Goal: Transaction & Acquisition: Purchase product/service

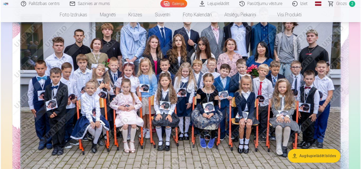
scroll to position [53, 0]
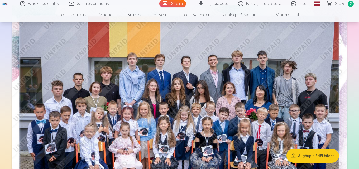
click at [183, 81] on img at bounding box center [180, 117] width 336 height 224
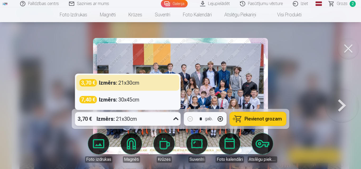
click at [178, 119] on icon at bounding box center [176, 119] width 8 height 8
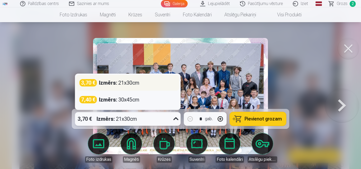
click at [155, 84] on div "3,70 € Izmērs : 21x30cm" at bounding box center [127, 82] width 97 height 7
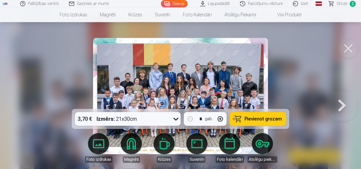
click at [259, 119] on span "Pievienot grozam" at bounding box center [262, 119] width 37 height 5
click at [338, 3] on span "Grozs" at bounding box center [341, 4] width 11 height 6
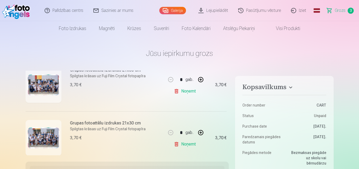
scroll to position [79, 0]
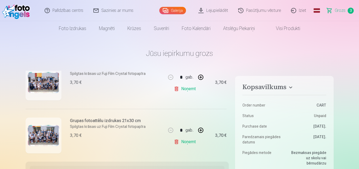
click at [182, 87] on link "Noņemt" at bounding box center [186, 89] width 24 height 11
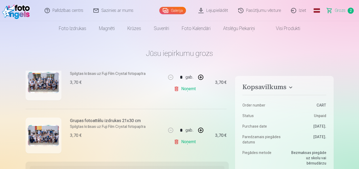
click at [187, 89] on link "Noņemt" at bounding box center [186, 89] width 24 height 11
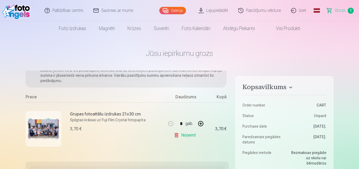
scroll to position [34, 0]
click at [187, 133] on link "Noņemt" at bounding box center [186, 135] width 24 height 11
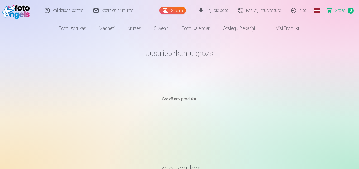
scroll to position [53, 0]
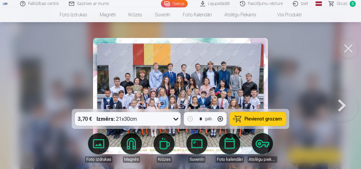
click at [252, 119] on span "Pievienot grozam" at bounding box center [262, 119] width 37 height 5
click at [340, 104] on button at bounding box center [342, 96] width 34 height 15
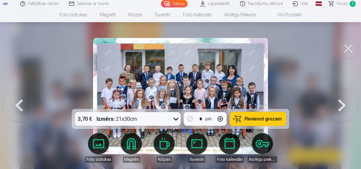
click at [256, 121] on span "Pievienot grozam" at bounding box center [262, 119] width 37 height 5
click at [339, 103] on button at bounding box center [342, 96] width 34 height 15
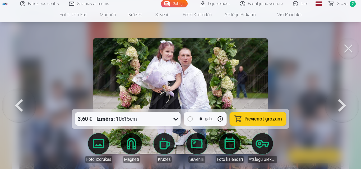
click at [259, 119] on span "Pievienot grozam" at bounding box center [262, 119] width 37 height 5
click at [338, 103] on button at bounding box center [342, 96] width 34 height 15
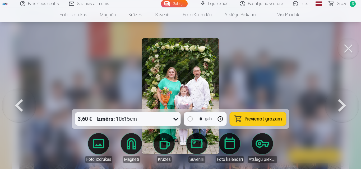
click at [220, 118] on button "button" at bounding box center [220, 119] width 13 height 13
click at [239, 117] on button "Pievienot grozam" at bounding box center [258, 119] width 56 height 14
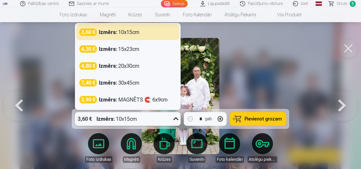
click at [176, 119] on icon at bounding box center [176, 119] width 8 height 8
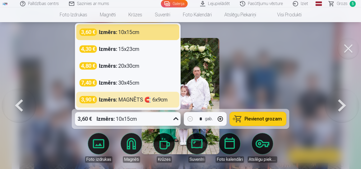
click at [175, 118] on icon at bounding box center [176, 119] width 8 height 8
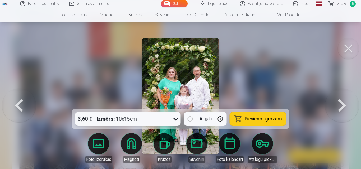
click at [342, 103] on button at bounding box center [342, 96] width 34 height 15
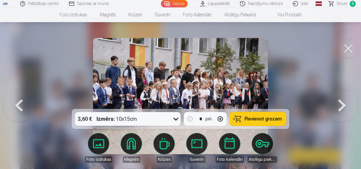
click at [338, 102] on button at bounding box center [342, 96] width 34 height 15
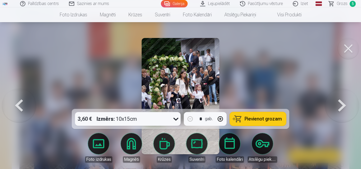
click at [262, 117] on span "Pievienot grozam" at bounding box center [262, 119] width 37 height 5
click at [334, 100] on button at bounding box center [342, 96] width 34 height 15
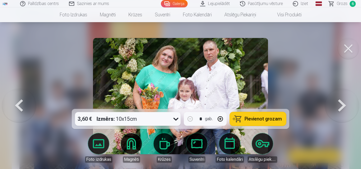
click at [221, 120] on button "button" at bounding box center [220, 119] width 13 height 13
click at [247, 115] on button "Pievienot grozam" at bounding box center [258, 119] width 56 height 14
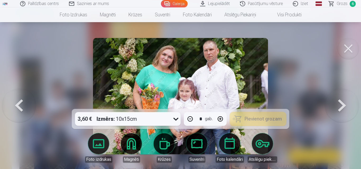
type input "*"
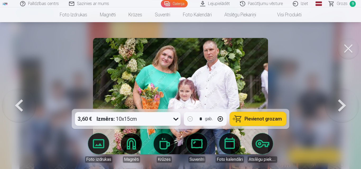
click at [339, 99] on button at bounding box center [342, 96] width 34 height 15
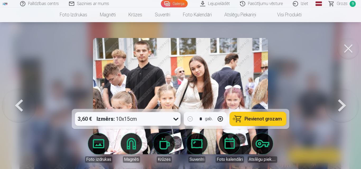
click at [247, 114] on button "Pievienot grozam" at bounding box center [258, 119] width 56 height 14
click at [338, 104] on button at bounding box center [342, 96] width 34 height 15
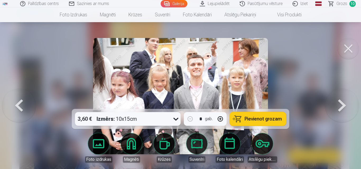
click at [256, 119] on span "Pievienot grozam" at bounding box center [262, 119] width 37 height 5
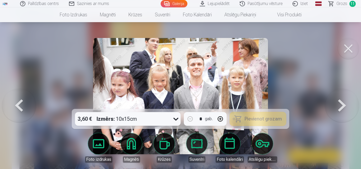
click at [337, 101] on button at bounding box center [342, 96] width 34 height 15
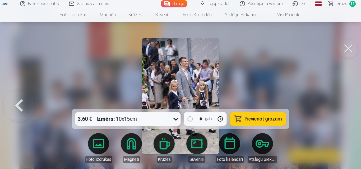
click at [337, 101] on div at bounding box center [180, 84] width 361 height 169
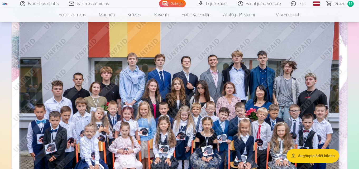
click at [337, 4] on span "Grozs" at bounding box center [340, 4] width 11 height 6
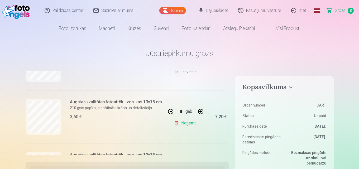
scroll to position [211, 0]
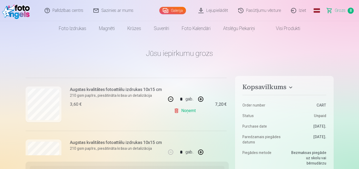
click at [169, 99] on button "button" at bounding box center [170, 99] width 13 height 13
type input "*"
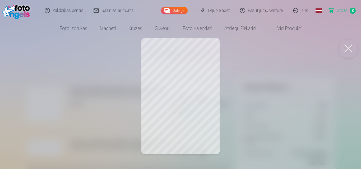
drag, startPoint x: 351, startPoint y: 49, endPoint x: 193, endPoint y: 98, distance: 165.6
click at [351, 50] on button at bounding box center [347, 48] width 21 height 21
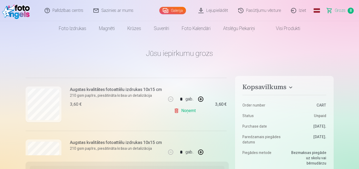
click at [180, 111] on link "Noņemt" at bounding box center [186, 111] width 24 height 11
type input "*"
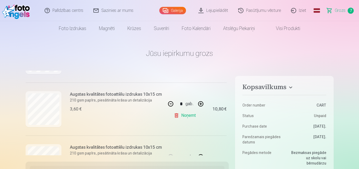
scroll to position [264, 0]
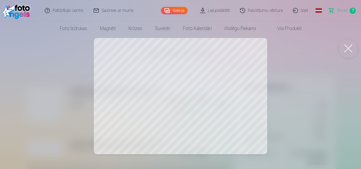
click at [345, 48] on button at bounding box center [347, 48] width 21 height 21
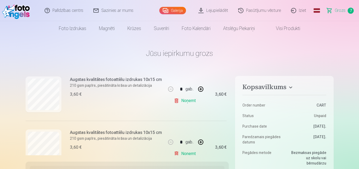
scroll to position [347, 0]
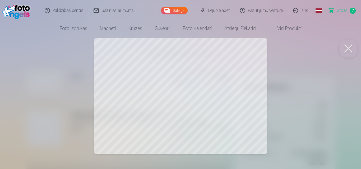
click at [347, 49] on button at bounding box center [347, 48] width 21 height 21
click at [348, 47] on button at bounding box center [347, 48] width 21 height 21
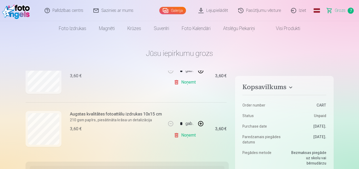
click at [184, 135] on link "Noņemt" at bounding box center [186, 135] width 24 height 11
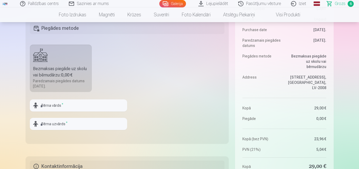
scroll to position [185, 0]
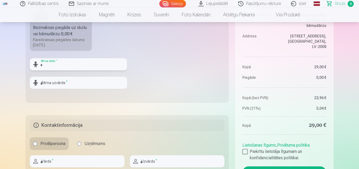
click at [51, 65] on input "text" at bounding box center [78, 64] width 97 height 12
type input "**********"
click at [73, 81] on input "text" at bounding box center [78, 83] width 97 height 12
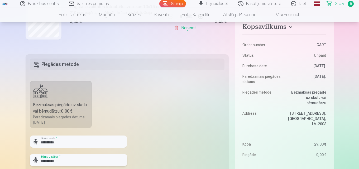
scroll to position [158, 0]
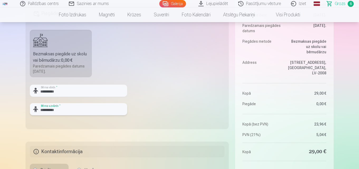
drag, startPoint x: 50, startPoint y: 111, endPoint x: 48, endPoint y: 117, distance: 6.1
click at [50, 112] on input "**********" at bounding box center [78, 109] width 97 height 12
type input "**********"
click at [172, 113] on fieldset "**********" at bounding box center [128, 66] width 204 height 126
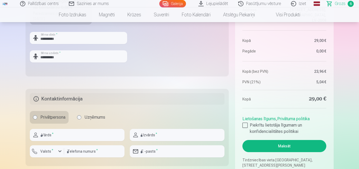
scroll to position [238, 0]
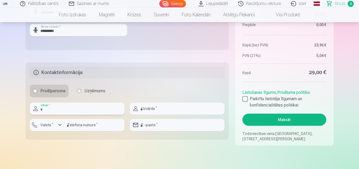
click at [50, 109] on input "text" at bounding box center [77, 109] width 95 height 12
type input "*"
type input "****"
click at [161, 108] on input "text" at bounding box center [177, 109] width 95 height 12
type input "**********"
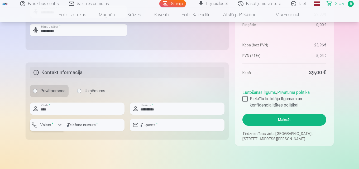
click at [60, 125] on div "button" at bounding box center [60, 125] width 6 height 6
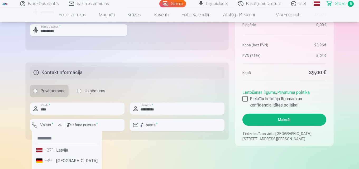
click at [59, 151] on li "+371 Latvija" at bounding box center [67, 150] width 66 height 11
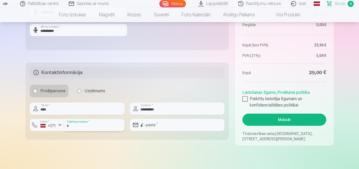
click at [77, 124] on input "number" at bounding box center [94, 125] width 60 height 12
click at [91, 129] on input "number" at bounding box center [94, 125] width 60 height 12
type input "********"
click at [156, 124] on input "email" at bounding box center [177, 125] width 95 height 12
type input "**********"
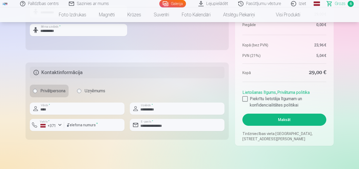
click at [158, 126] on input "**********" at bounding box center [177, 125] width 95 height 12
click at [178, 124] on input "**********" at bounding box center [177, 125] width 95 height 12
click at [186, 110] on input "**********" at bounding box center [177, 109] width 95 height 12
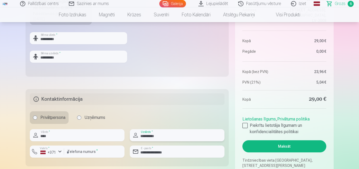
scroll to position [211, 0]
click at [246, 122] on label "Piekrītu lietotāja līgumam un konfidencialitātes politikai" at bounding box center [285, 128] width 84 height 13
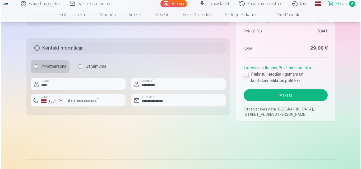
scroll to position [264, 0]
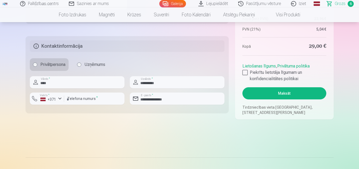
click at [272, 91] on button "Maksāt" at bounding box center [285, 93] width 84 height 12
